Goal: Information Seeking & Learning: Find specific fact

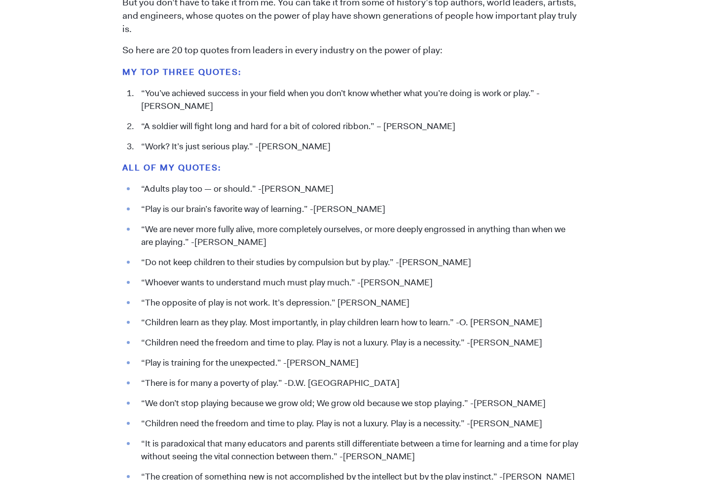
scroll to position [1023, 0]
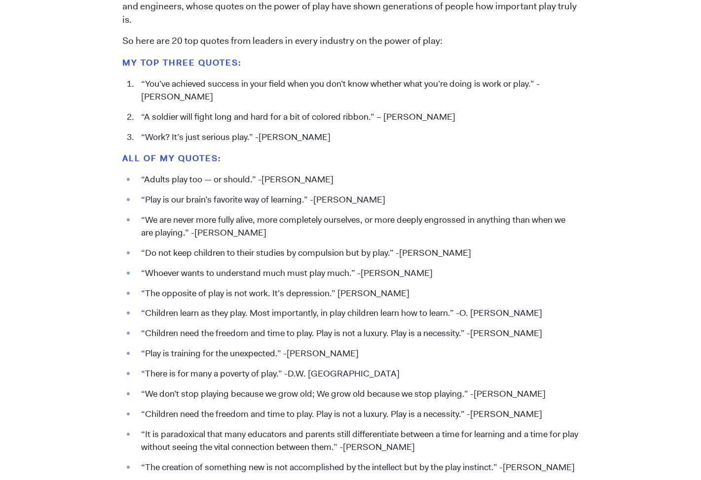
drag, startPoint x: 388, startPoint y: 201, endPoint x: 140, endPoint y: 197, distance: 248.7
click at [140, 197] on li "“Play is our brain’s favorite way of learning.” -[PERSON_NAME]" at bounding box center [357, 200] width 442 height 13
click at [417, 212] on ul "“Adults play too — or should.” -[PERSON_NAME] “Play is our brain’s favorite way…" at bounding box center [350, 361] width 456 height 374
click at [312, 199] on li "“Play is our brain’s favorite way of learning.” -[PERSON_NAME]" at bounding box center [357, 200] width 442 height 13
drag, startPoint x: 388, startPoint y: 200, endPoint x: 168, endPoint y: 191, distance: 219.7
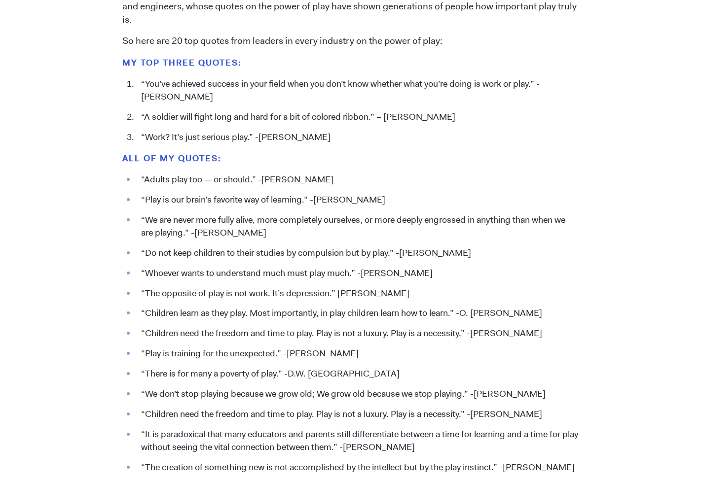
click at [168, 191] on ul "“Adults play too — or should.” -[PERSON_NAME] “Play is our brain’s favorite way…" at bounding box center [350, 361] width 456 height 374
drag, startPoint x: 268, startPoint y: 231, endPoint x: 195, endPoint y: 230, distance: 73.5
click at [195, 230] on li "“We are never more fully alive, more completely ourselves, or more deeply engro…" at bounding box center [357, 227] width 442 height 26
copy li "[PERSON_NAME]"
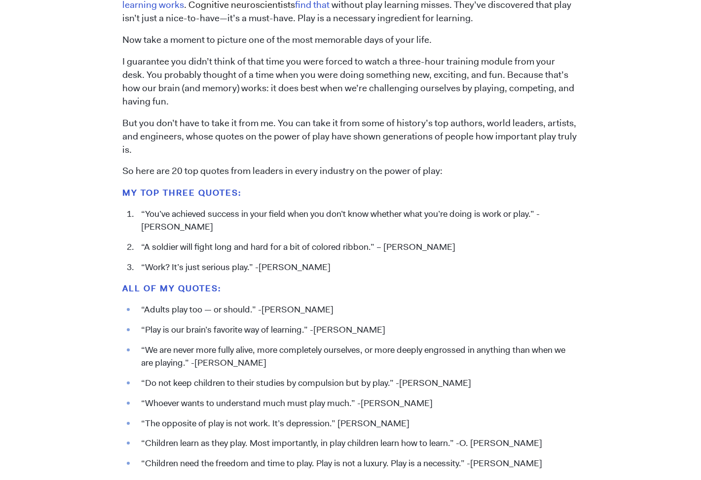
scroll to position [897, 0]
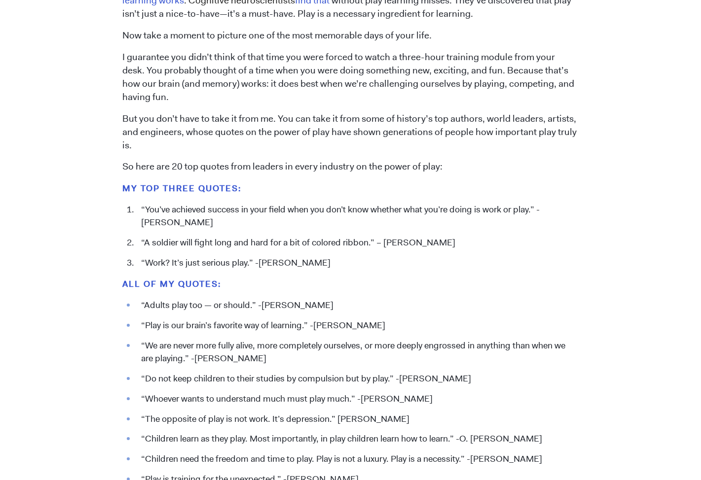
click at [284, 359] on li "“We are never more fully alive, more completely ourselves, or more deeply engro…" at bounding box center [357, 353] width 442 height 26
drag, startPoint x: 389, startPoint y: 324, endPoint x: 124, endPoint y: 328, distance: 264.4
click at [124, 328] on ul "“Adults play too — or should.” -[PERSON_NAME] “Play is our brain’s favorite way…" at bounding box center [350, 486] width 456 height 374
copy li "“Play is our brain’s favorite way of learning.” -[PERSON_NAME]"
